Goal: Check status: Check status

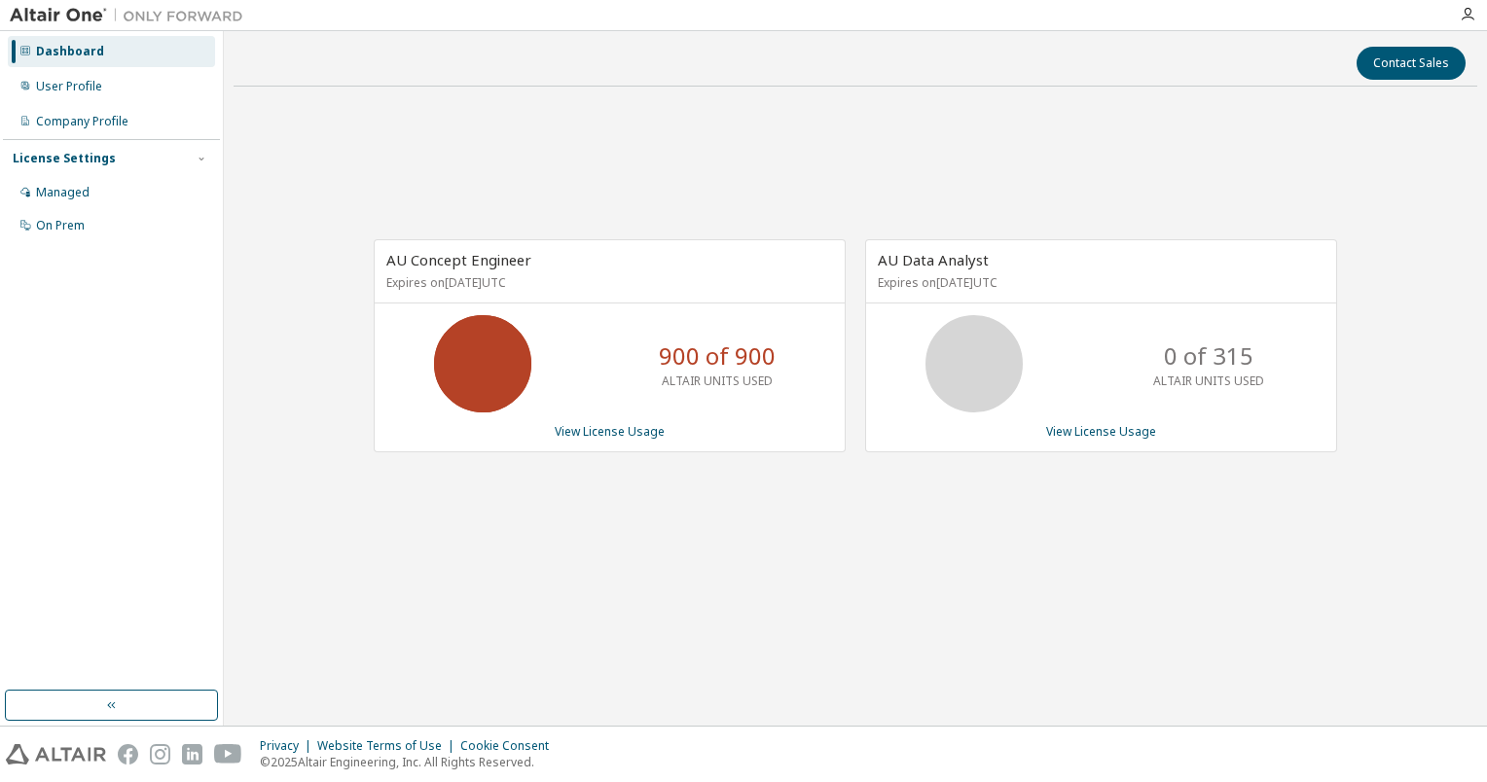
click at [942, 642] on div "Contact Sales AU Concept Engineer Expires on [DATE] UTC 900 of 900 ALTAIR UNITS…" at bounding box center [856, 378] width 1244 height 675
click at [621, 433] on link "View License Usage" at bounding box center [610, 431] width 110 height 17
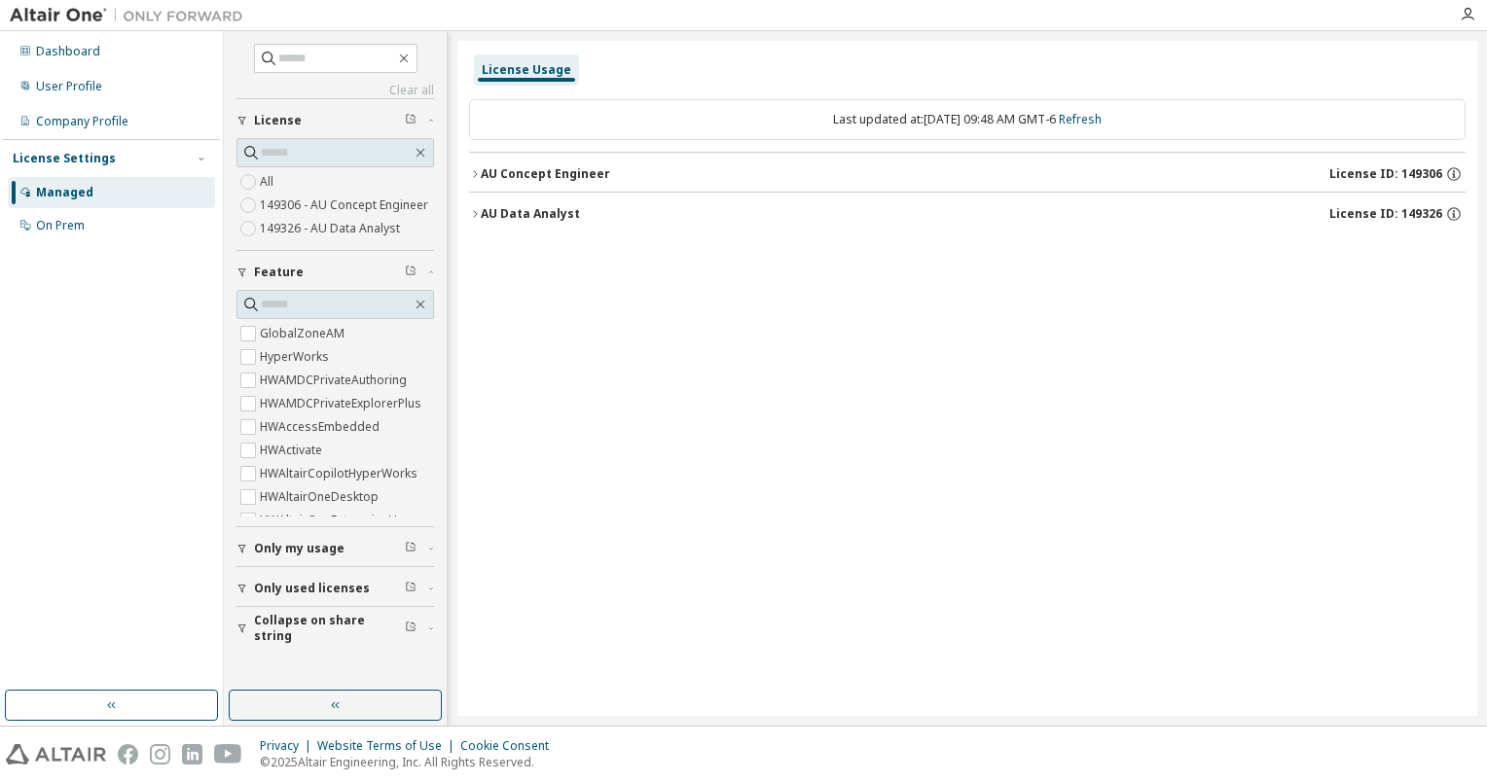
click at [503, 176] on div "AU Concept Engineer" at bounding box center [545, 174] width 129 height 16
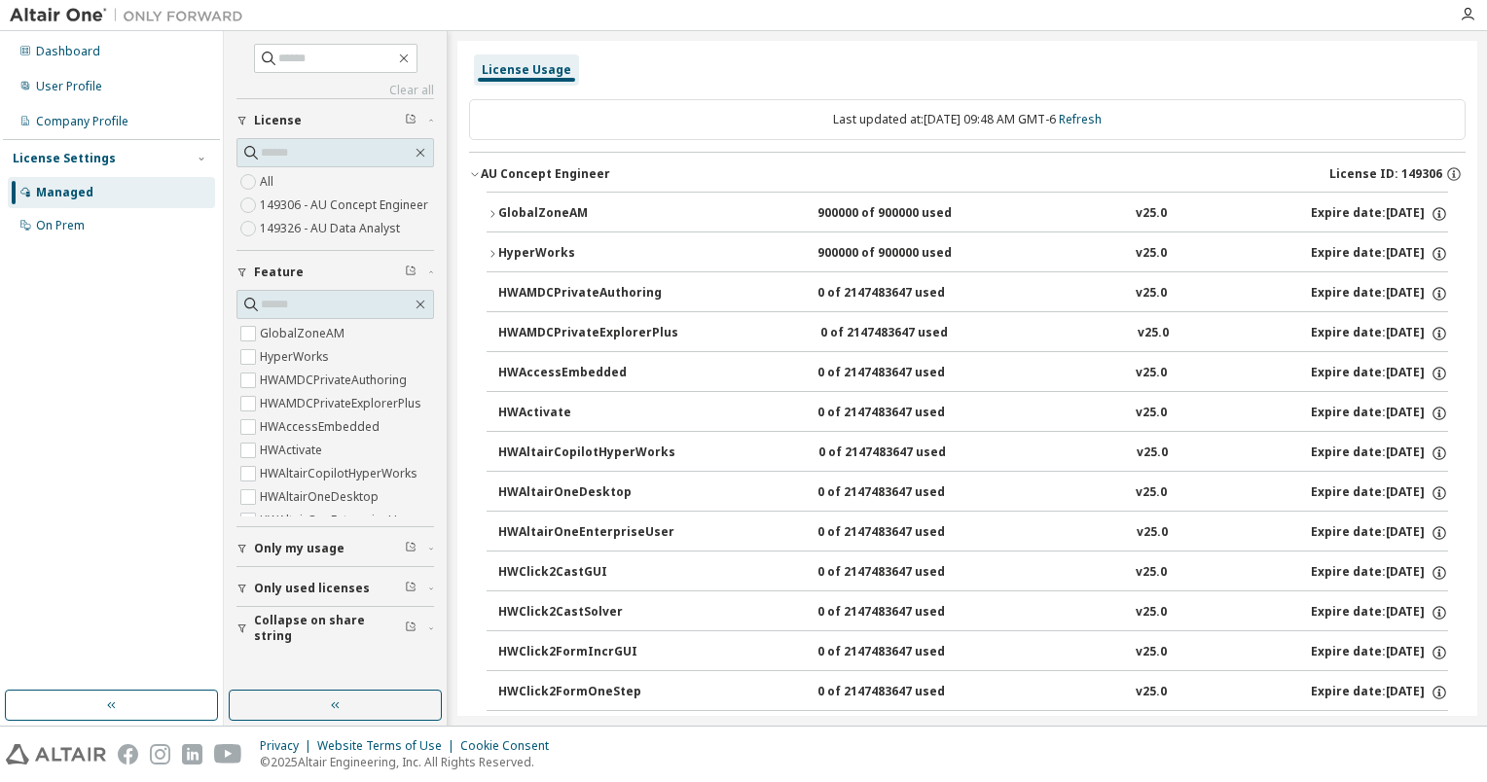
click at [489, 248] on icon "button" at bounding box center [493, 254] width 12 height 12
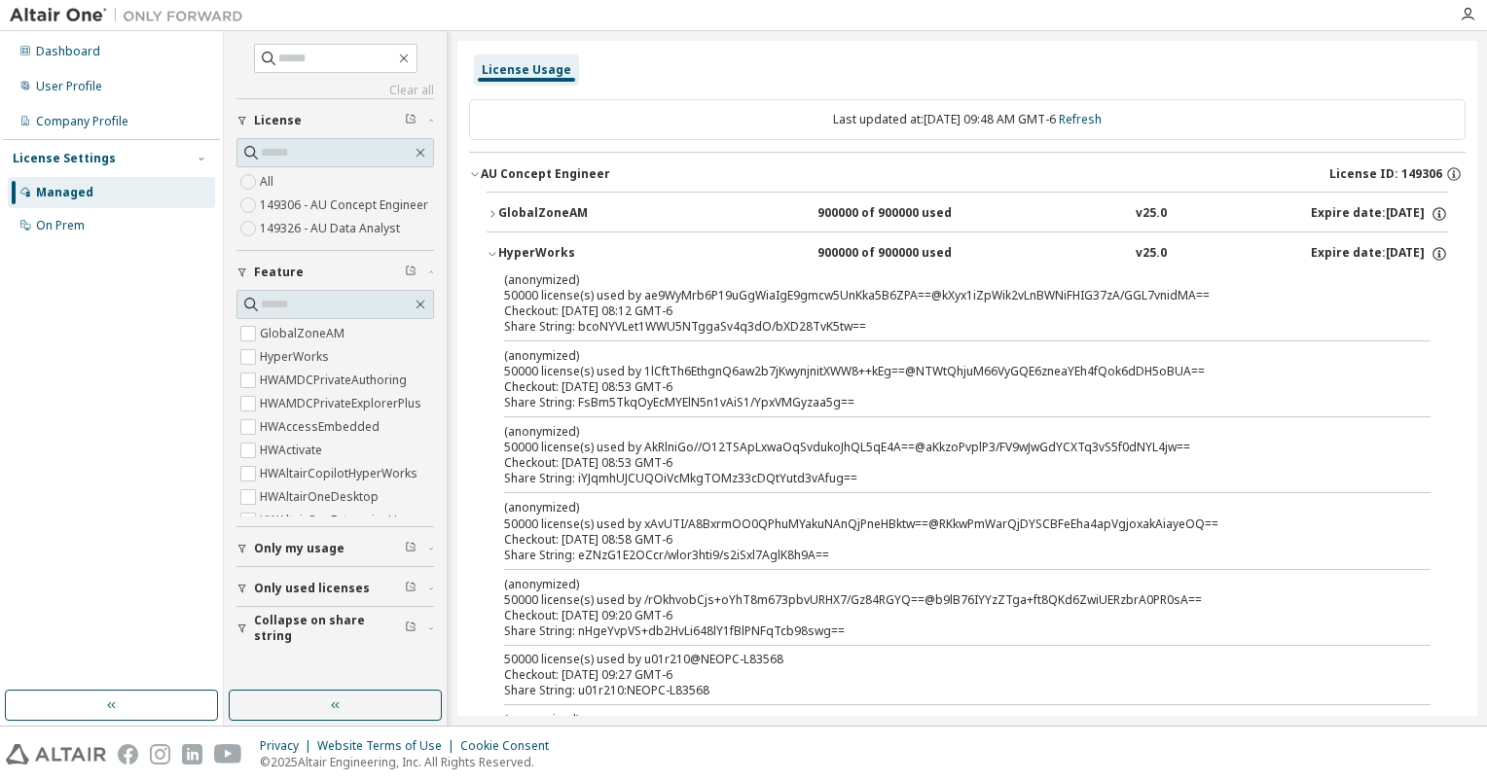
click at [488, 214] on icon "button" at bounding box center [493, 214] width 12 height 12
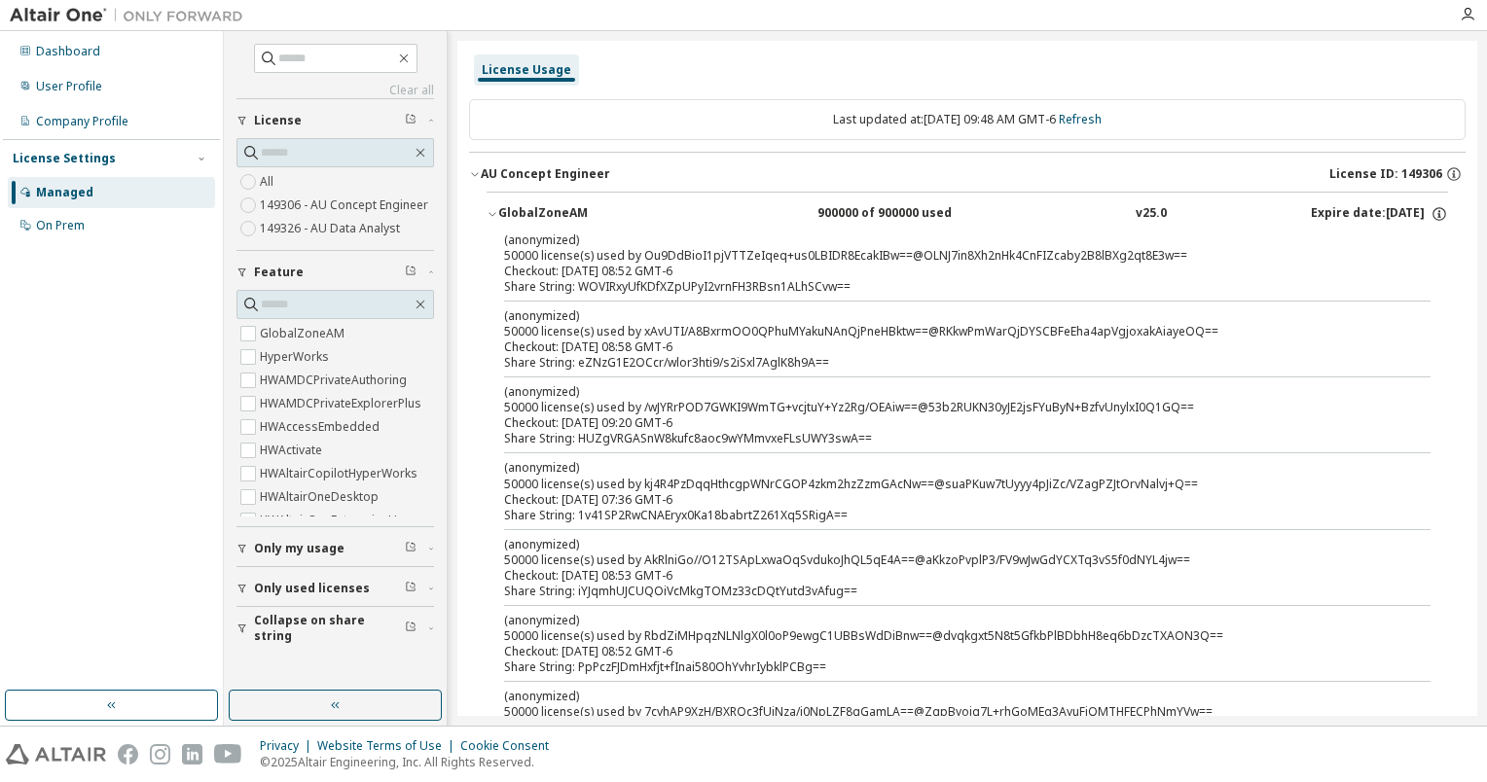
click at [488, 214] on icon "button" at bounding box center [493, 214] width 12 height 12
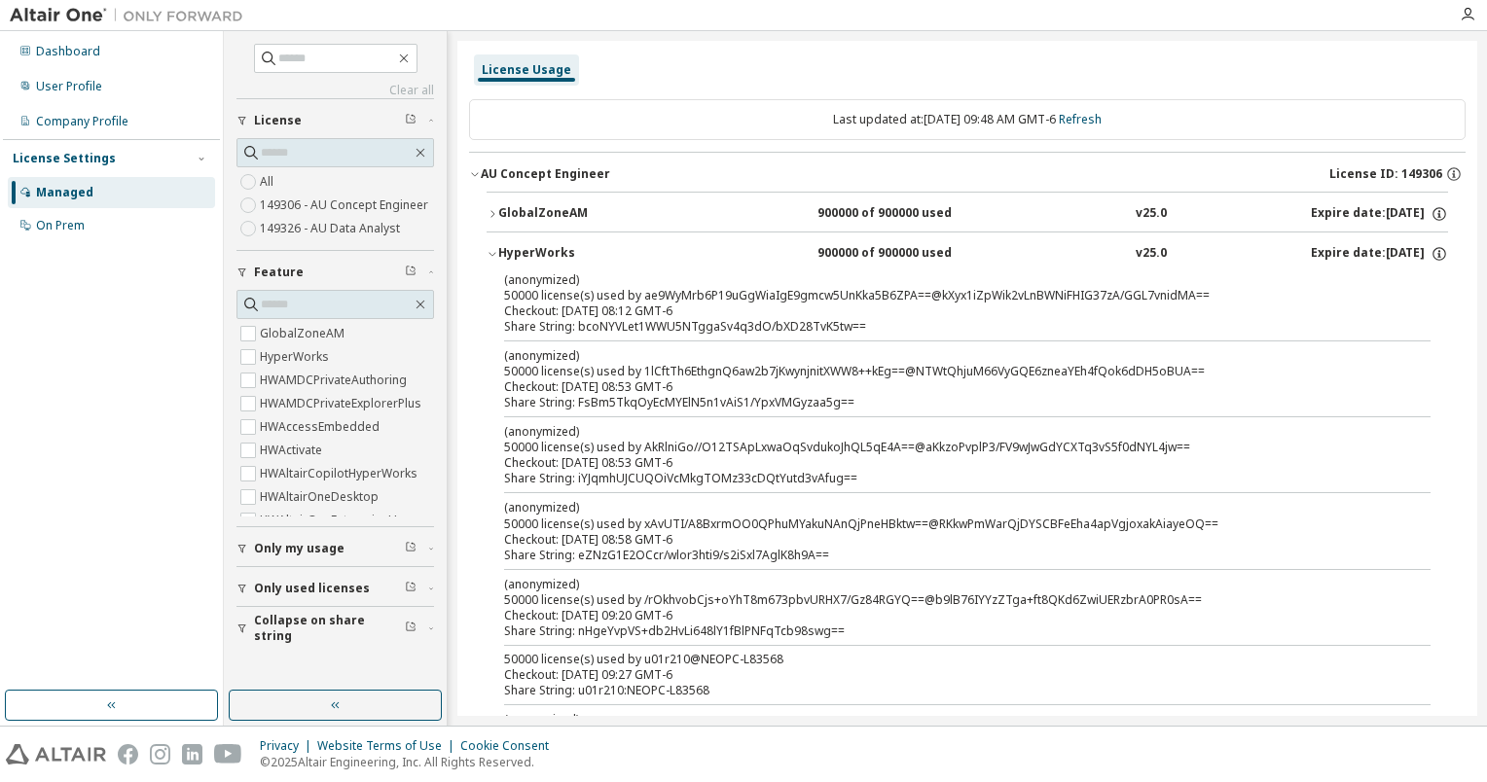
click at [490, 249] on icon "button" at bounding box center [493, 254] width 12 height 12
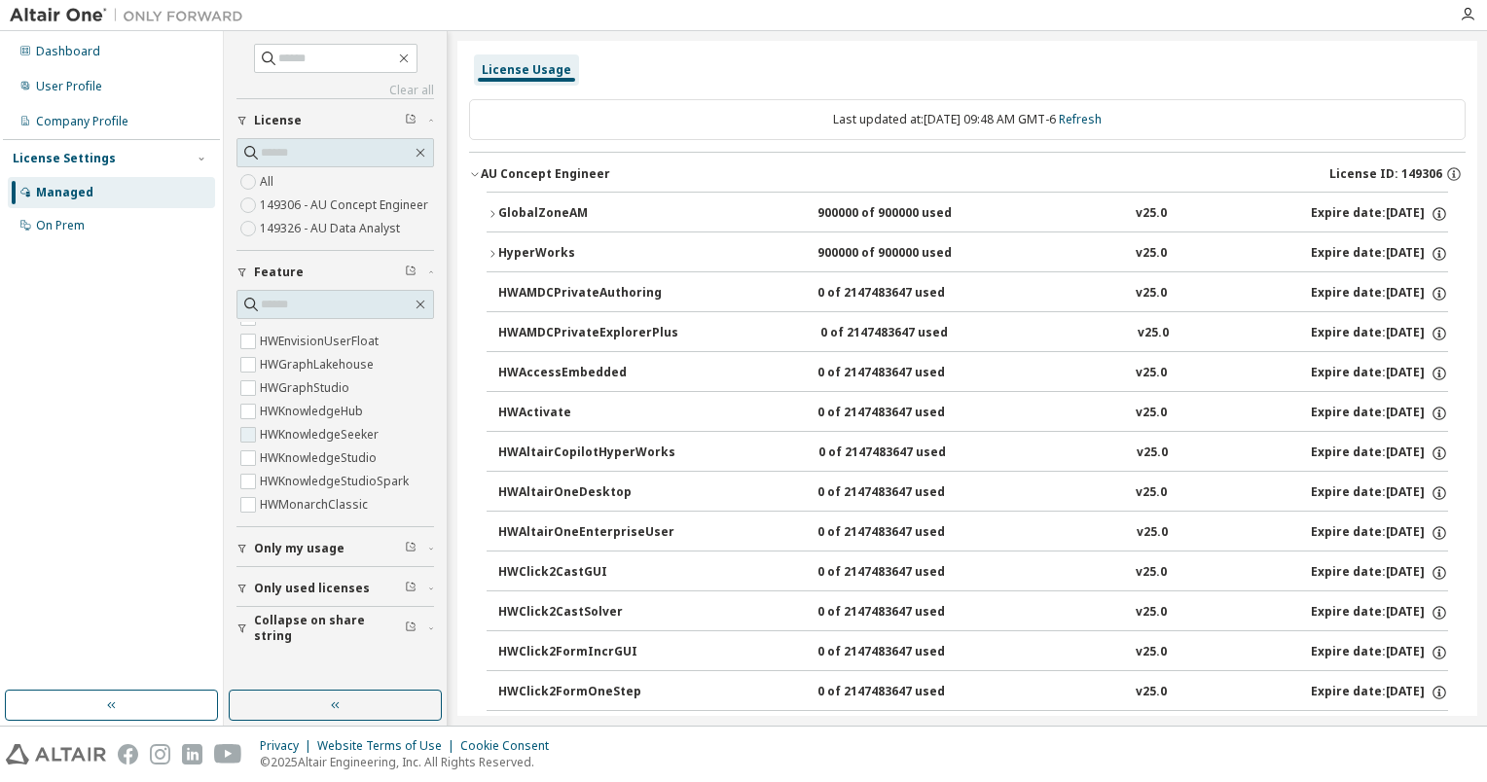
scroll to position [2530, 0]
